Goal: Find specific page/section: Locate a particular part of the current website

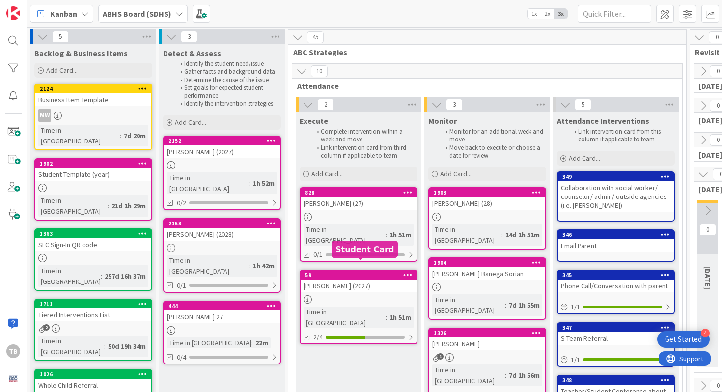
click at [372, 280] on div "[PERSON_NAME] (2027)" at bounding box center [359, 286] width 116 height 13
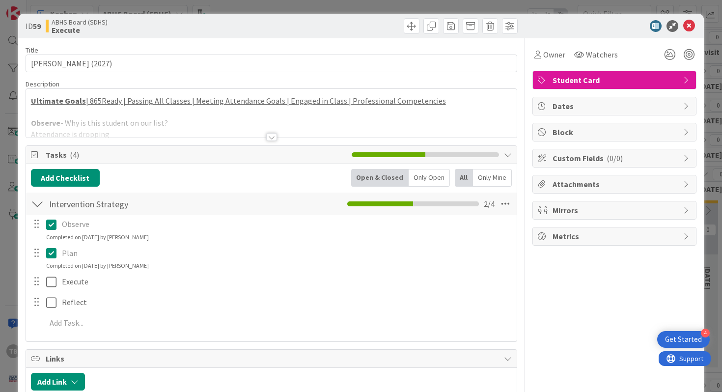
click at [266, 133] on div at bounding box center [271, 125] width 491 height 25
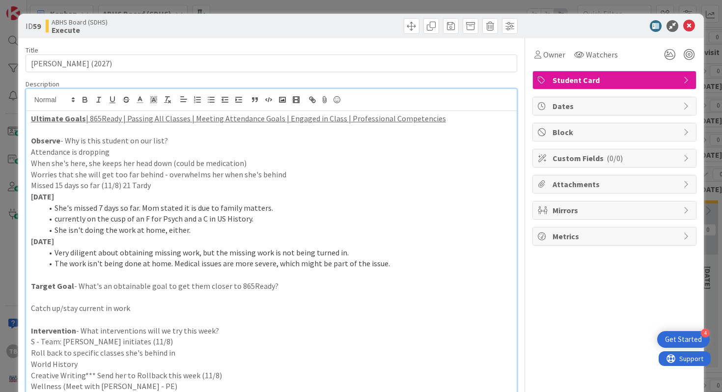
click at [691, 26] on icon at bounding box center [690, 26] width 12 height 12
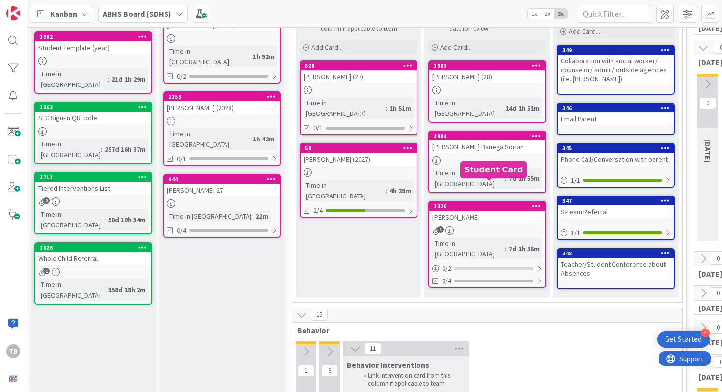
click at [523, 203] on div "1326" at bounding box center [490, 206] width 112 height 7
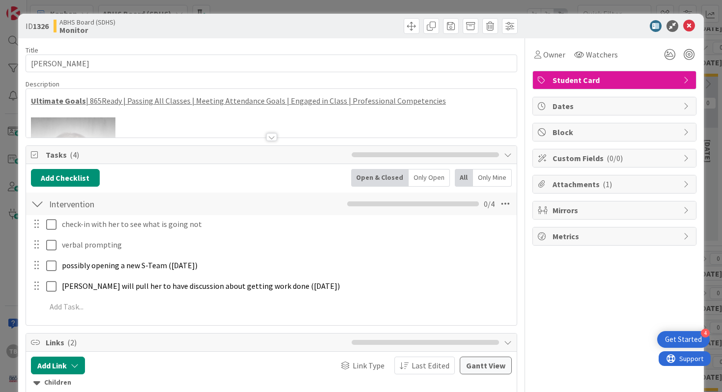
click at [273, 139] on div at bounding box center [271, 137] width 11 height 8
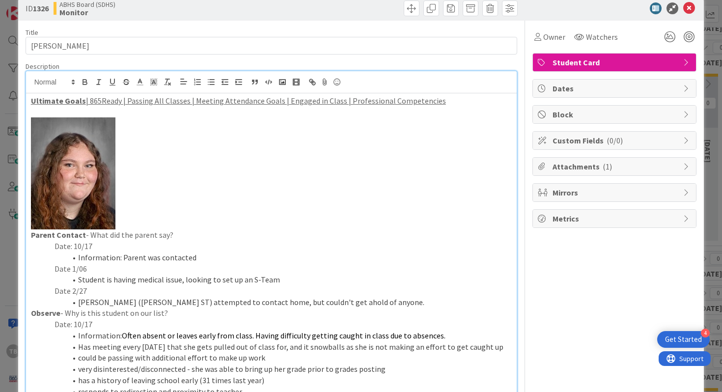
scroll to position [8, 0]
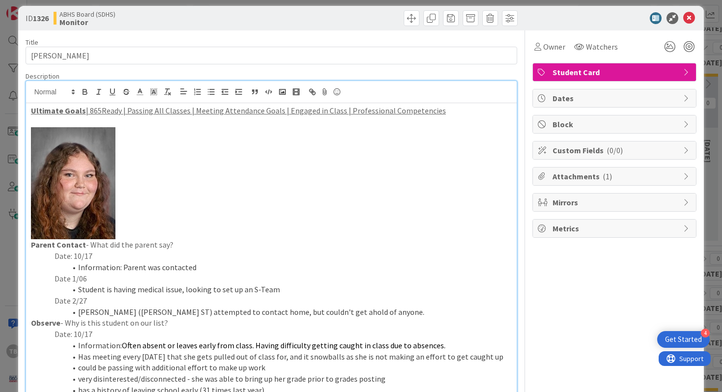
click at [693, 25] on div "ID 1326 ABHS Board (SDHS) Monitor" at bounding box center [361, 18] width 687 height 25
click at [693, 23] on icon at bounding box center [690, 18] width 12 height 12
